Goal: Information Seeking & Learning: Stay updated

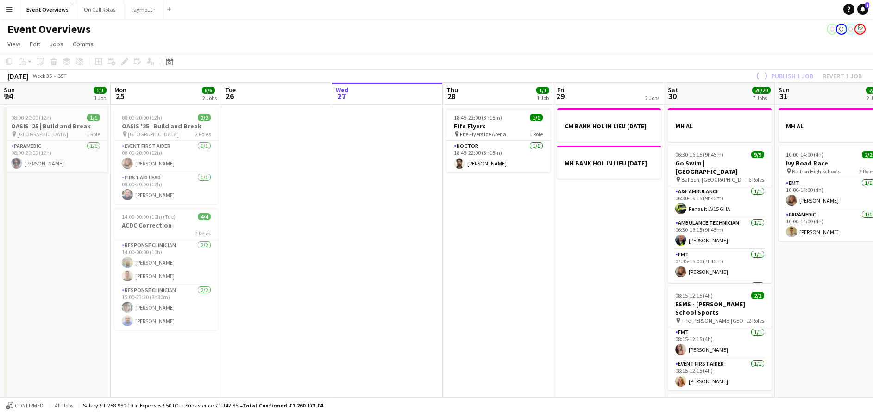
scroll to position [0, 336]
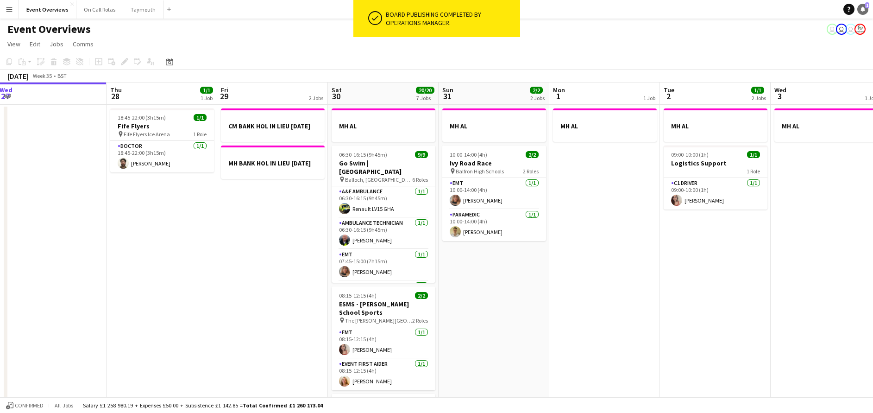
click at [862, 11] on icon "Notifications" at bounding box center [863, 9] width 6 height 6
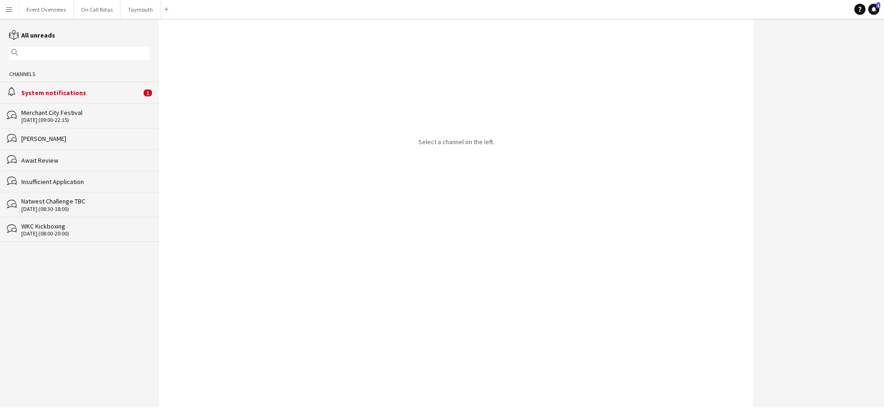
click at [96, 93] on div "System notifications" at bounding box center [81, 92] width 120 height 8
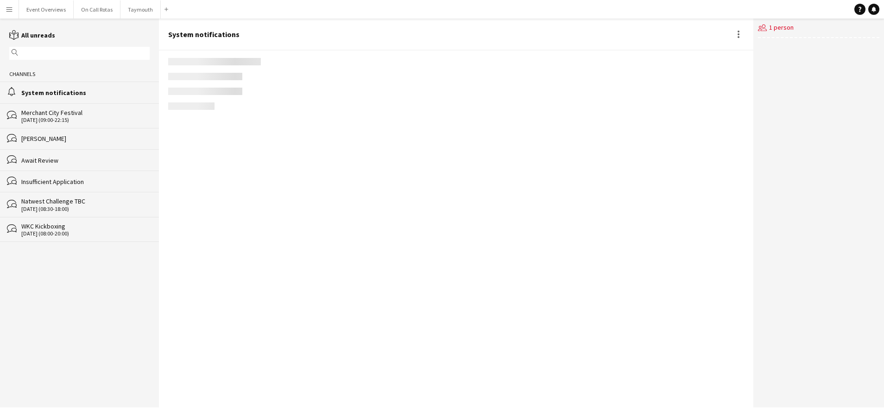
scroll to position [1280, 0]
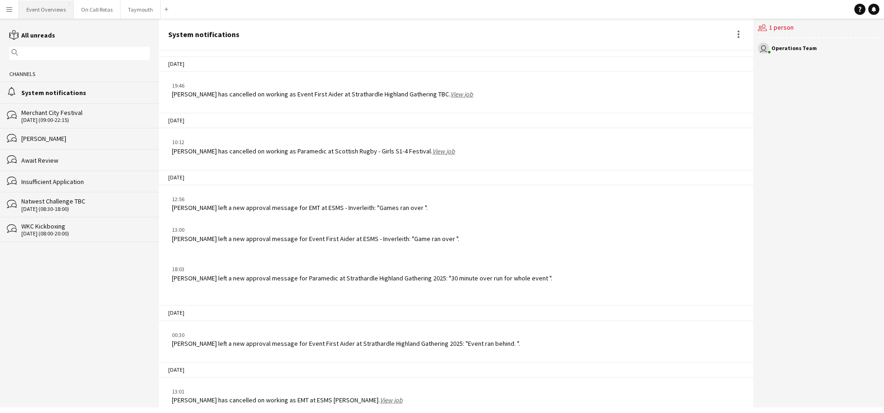
click at [39, 13] on button "Event Overviews Close" at bounding box center [46, 9] width 55 height 18
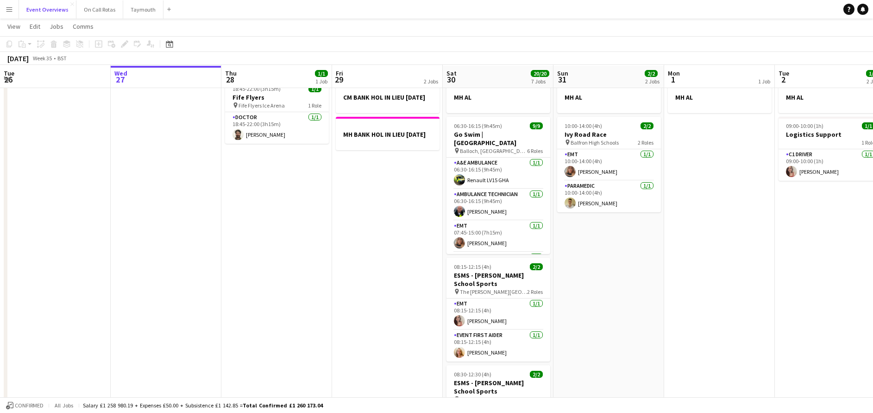
scroll to position [83, 0]
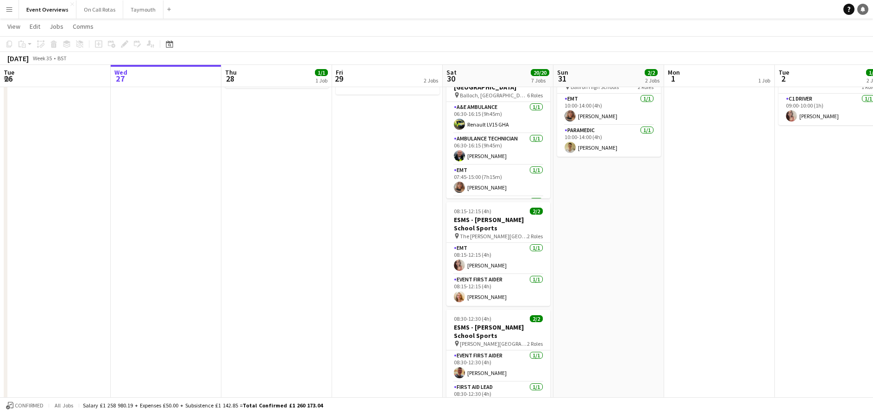
click at [861, 10] on icon "Notifications" at bounding box center [863, 9] width 6 height 6
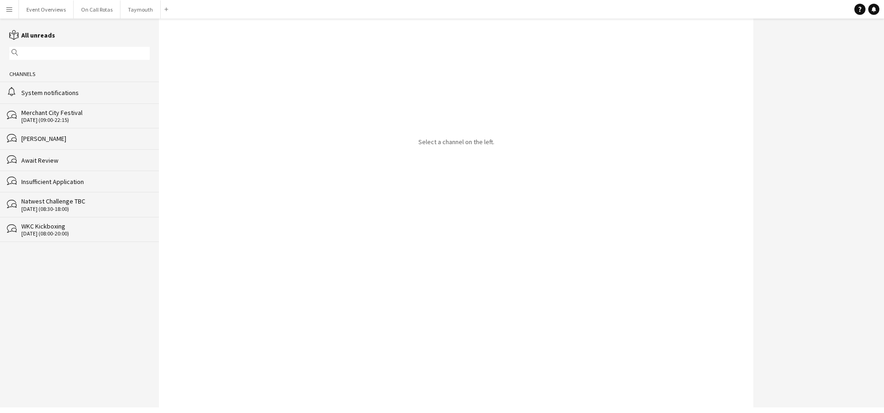
click at [50, 91] on div "System notifications" at bounding box center [85, 92] width 128 height 8
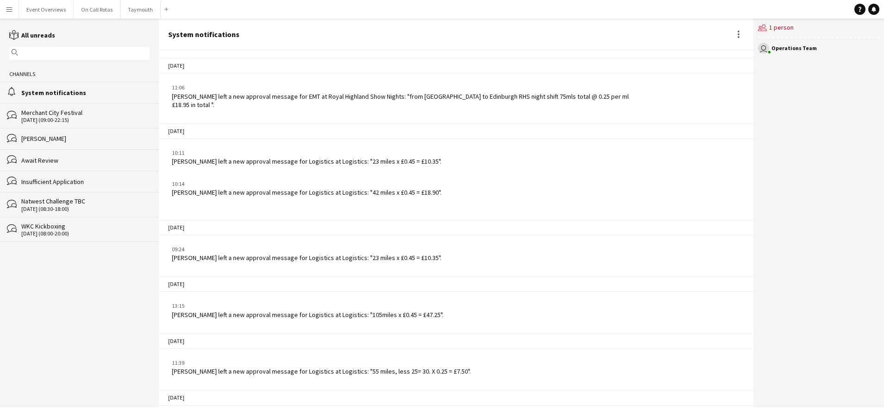
scroll to position [1280, 0]
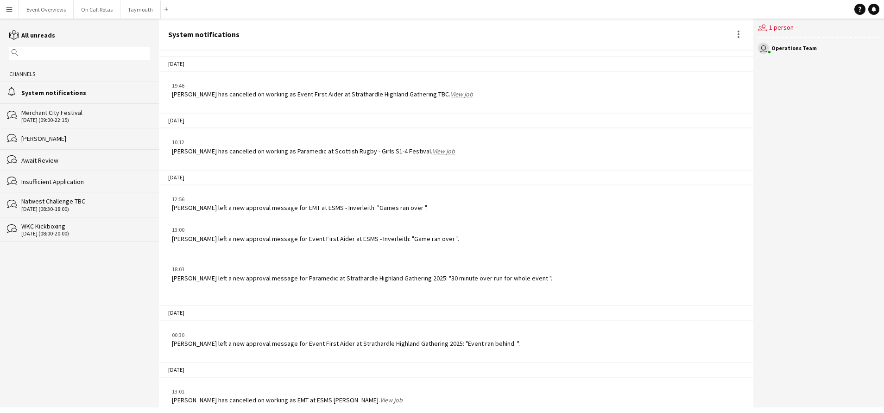
click at [291, 397] on app-chat-system-message "13:01 [PERSON_NAME] has cancelled on working as EMT at ESMS [PERSON_NAME]. View…" at bounding box center [456, 396] width 594 height 26
